Goal: Transaction & Acquisition: Download file/media

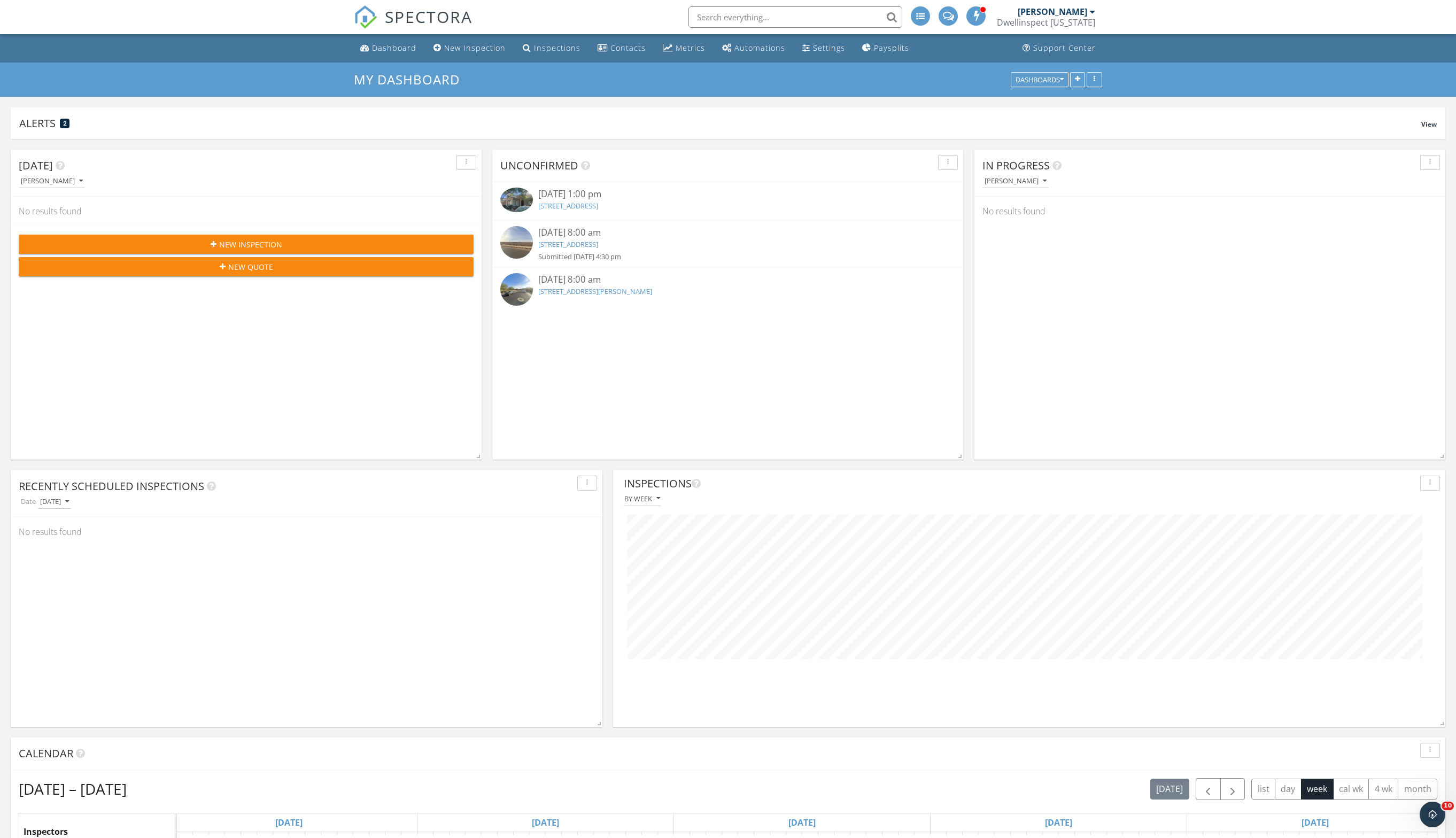
click at [1033, 13] on div "[PERSON_NAME]" at bounding box center [1052, 12] width 69 height 11
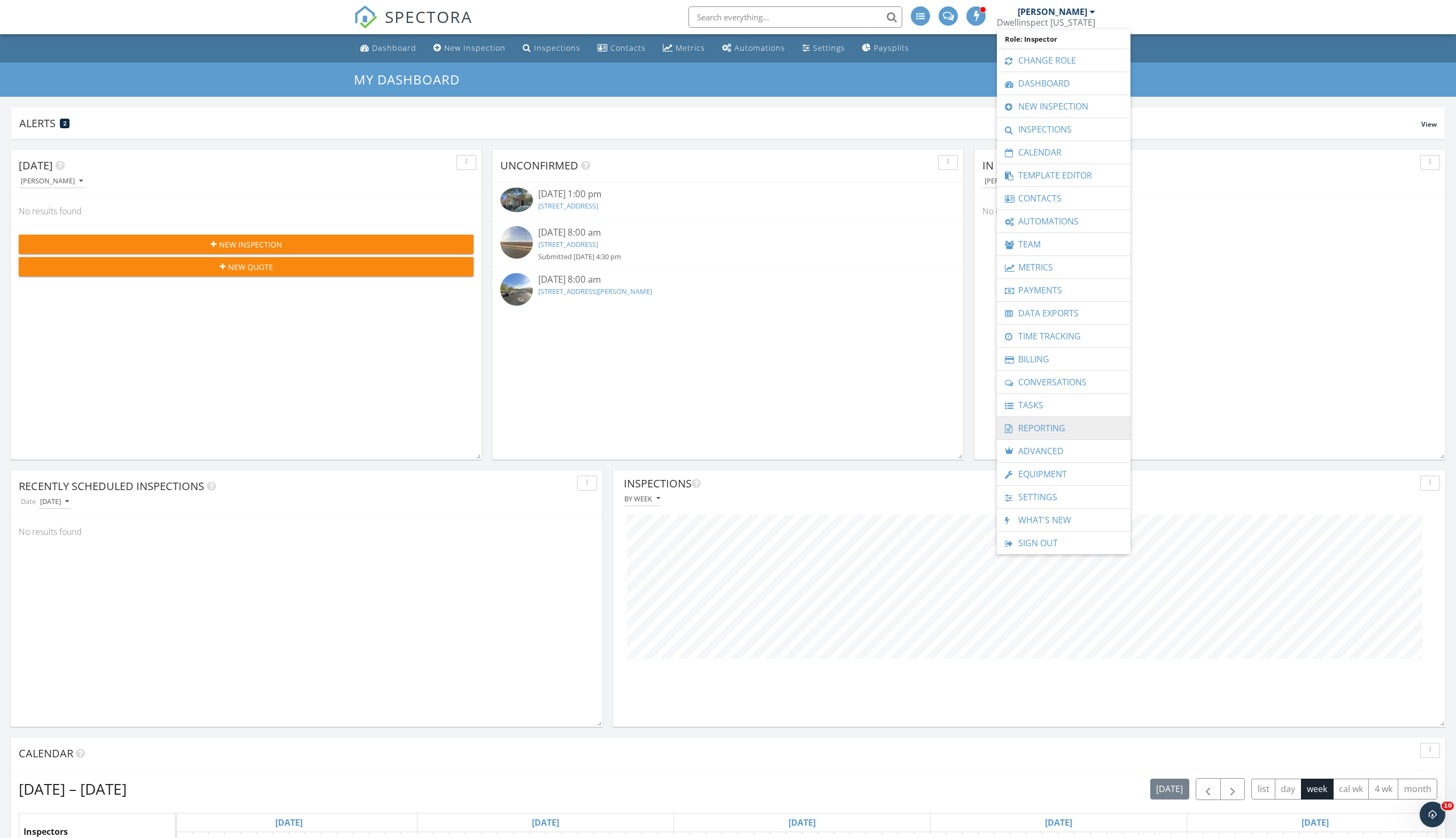
click at [1089, 437] on link "Reporting" at bounding box center [1063, 427] width 123 height 22
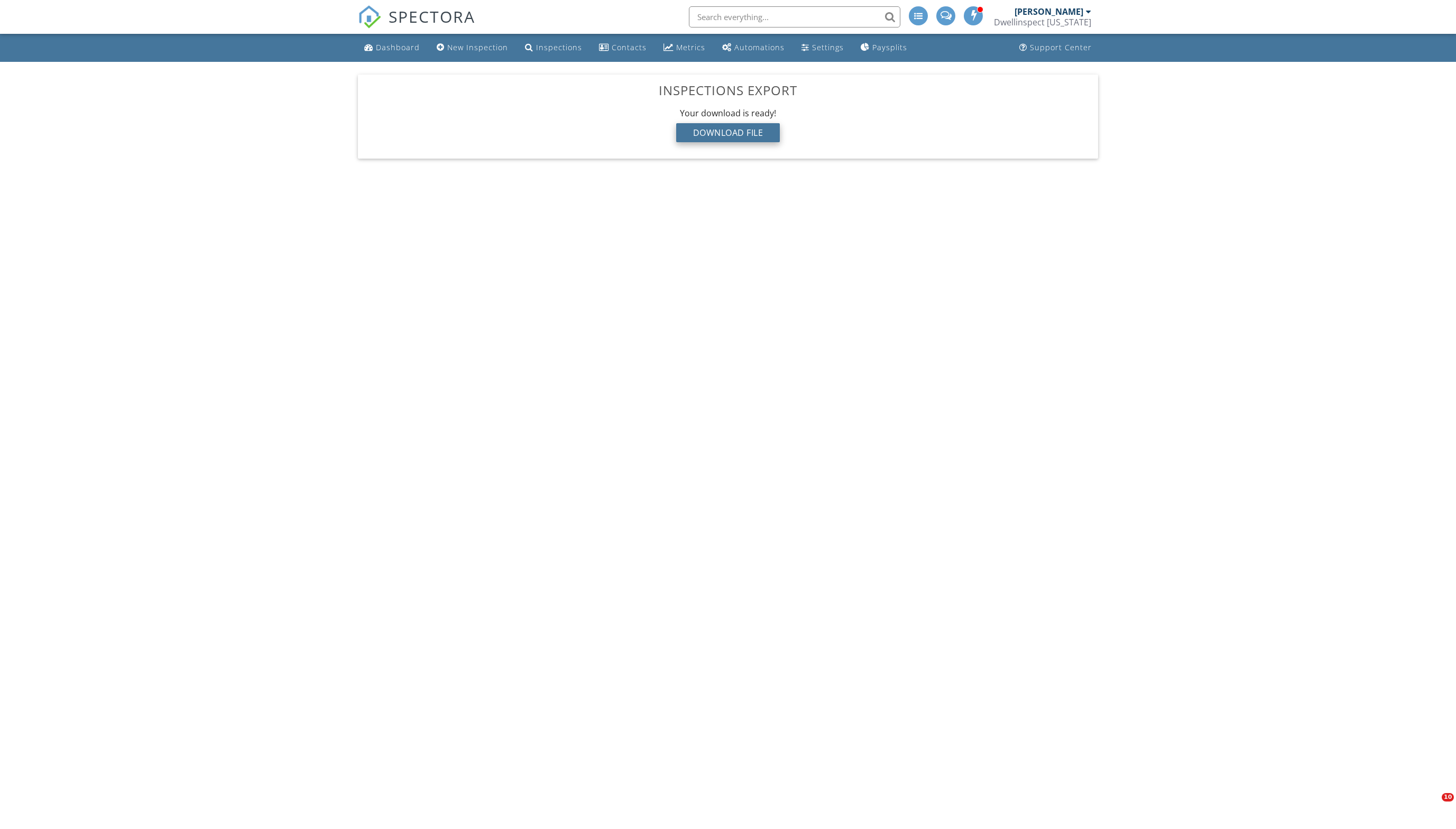
click at [735, 142] on div "Download File" at bounding box center [729, 133] width 104 height 19
click at [716, 142] on div "Download File" at bounding box center [729, 133] width 104 height 19
click at [753, 142] on div "Download File" at bounding box center [729, 133] width 104 height 19
